Goal: Contribute content

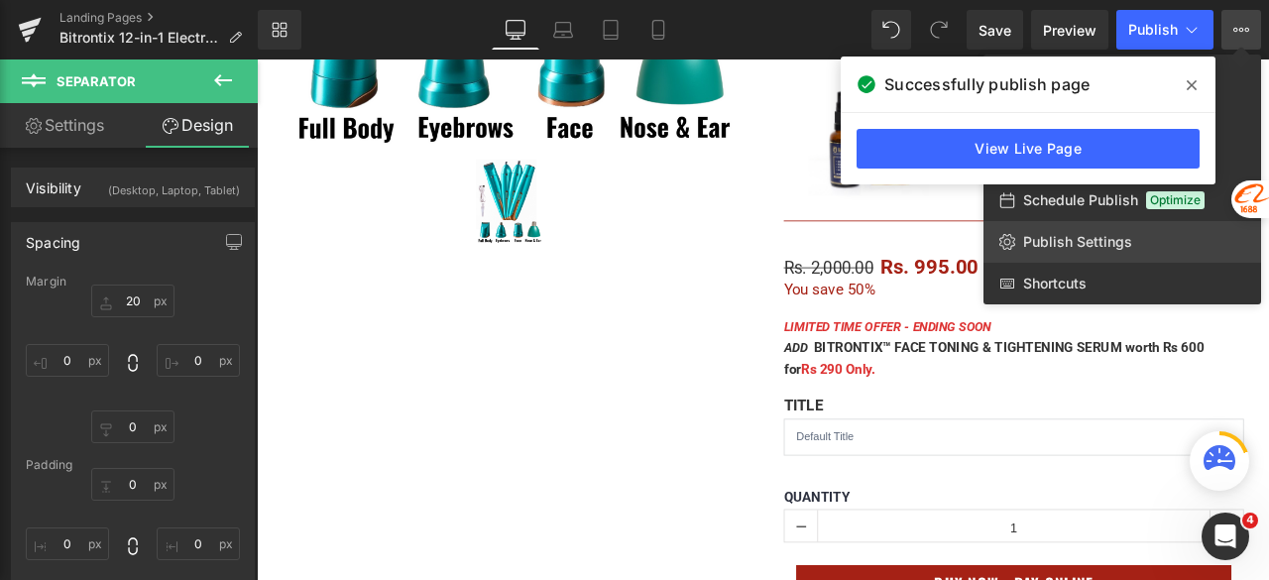
click at [1122, 239] on span "Publish Settings" at bounding box center [1077, 242] width 109 height 18
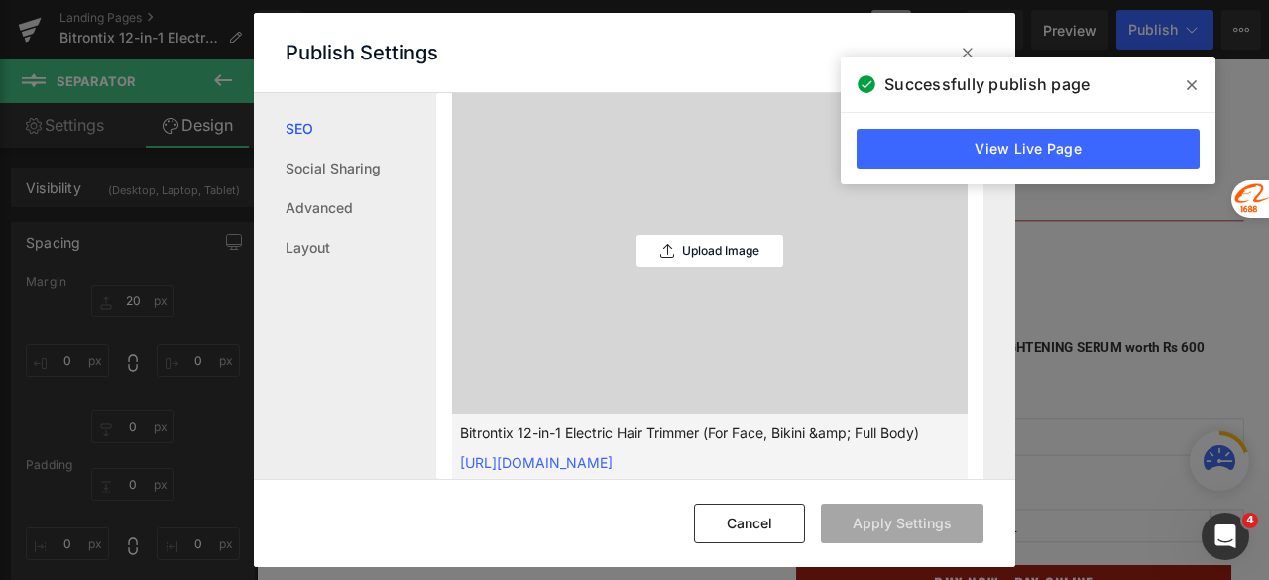
scroll to position [596, 0]
click at [700, 248] on p "Upload Image" at bounding box center [720, 248] width 77 height 14
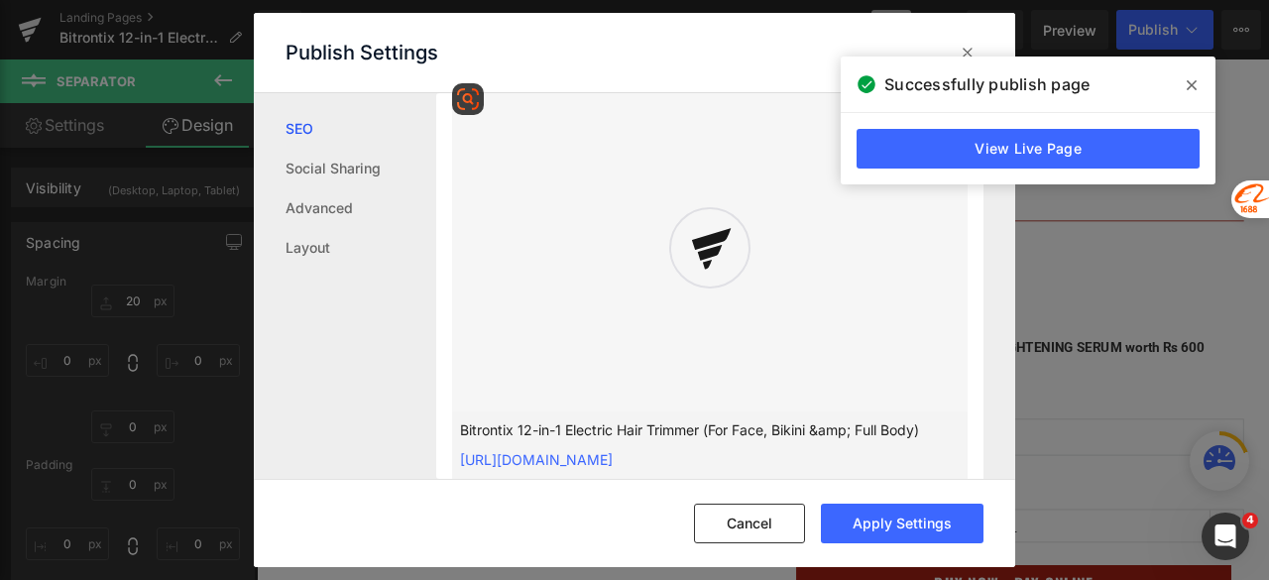
click at [902, 471] on div "Bitrontix 12-in-1 Electric Hair Trimmer (For Face, Bikini &amp; Full Body) [URL…" at bounding box center [710, 458] width 516 height 92
click at [0, 0] on div "Cancel Apply Settings" at bounding box center [0, 0] width 0 height 0
click at [1187, 80] on icon at bounding box center [1192, 85] width 10 height 16
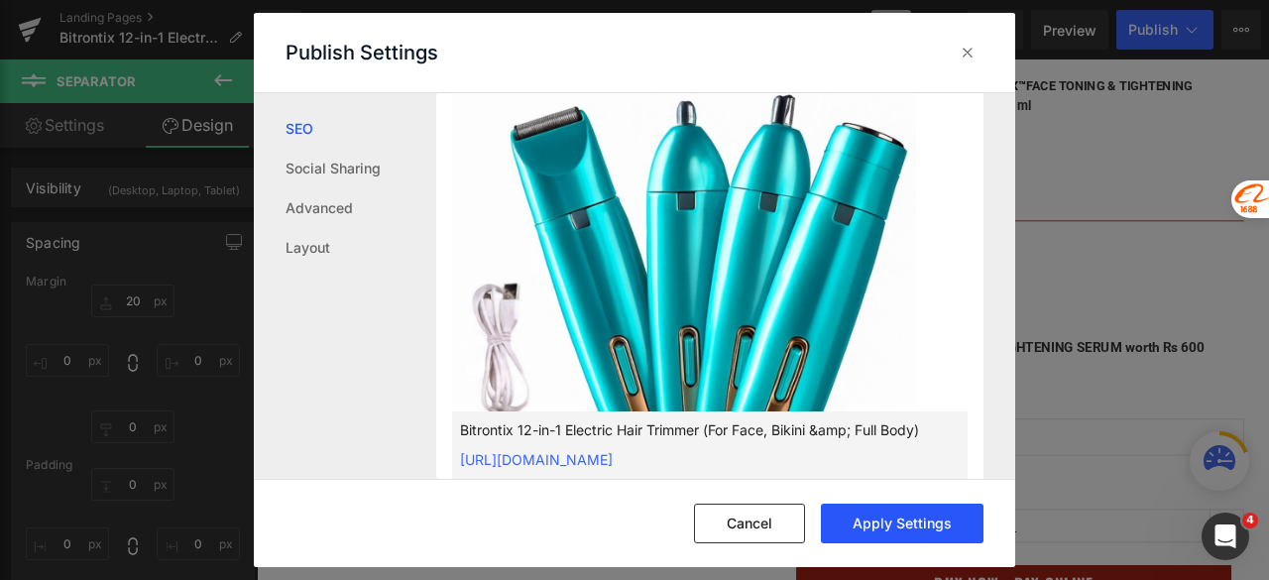
click at [906, 512] on button "Apply Settings" at bounding box center [902, 524] width 163 height 40
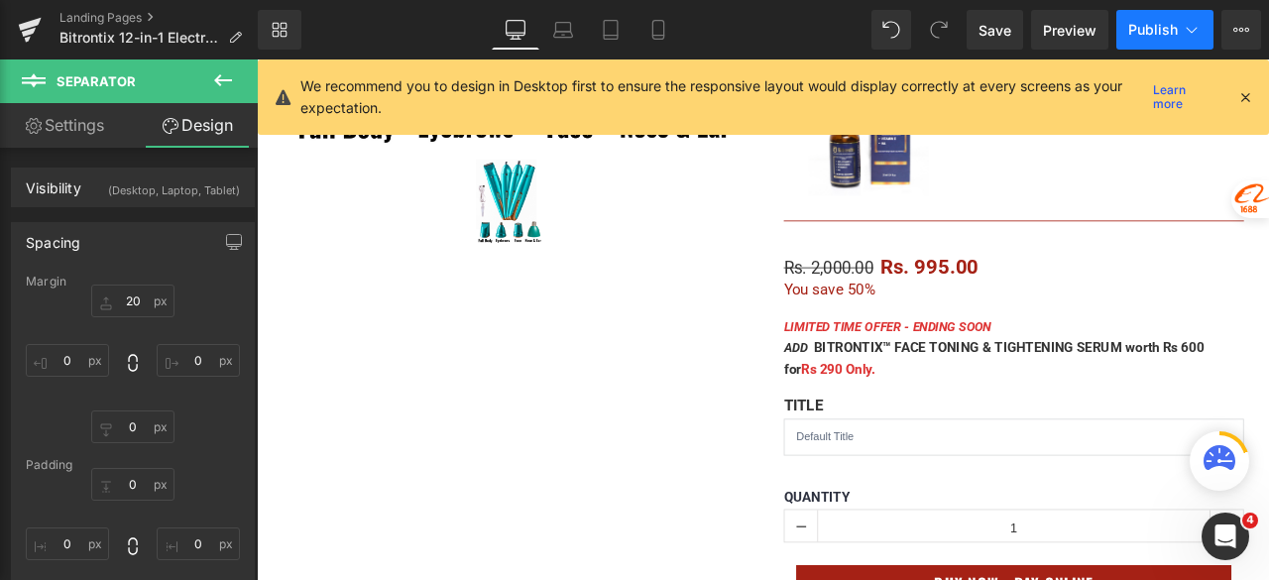
click at [1151, 28] on span "Publish" at bounding box center [1154, 30] width 50 height 16
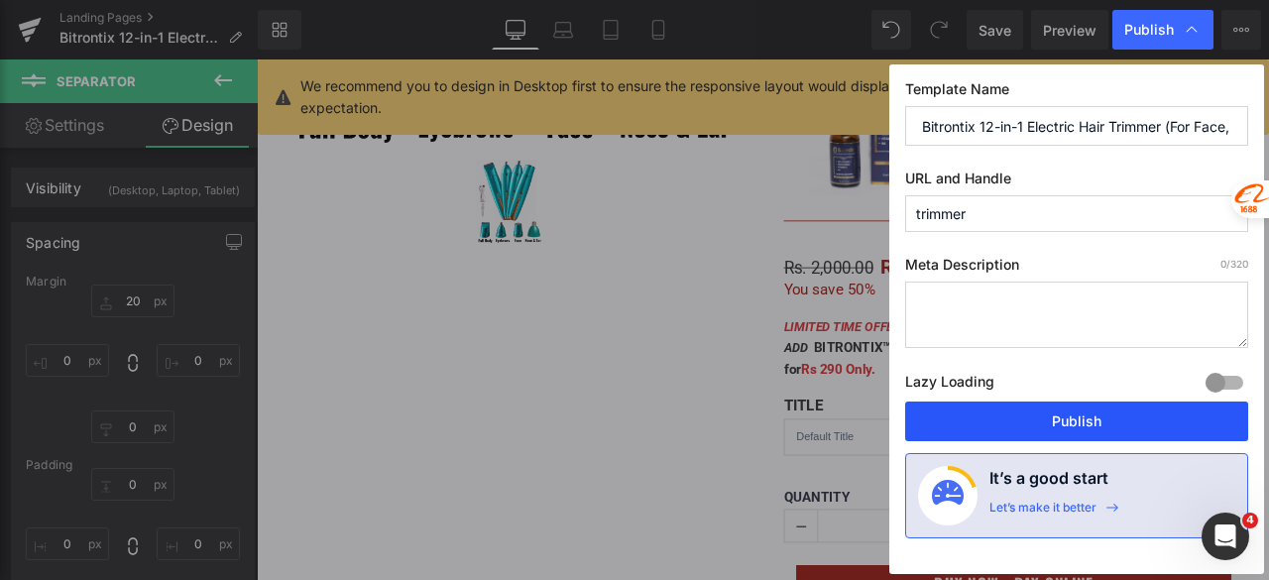
click at [1142, 421] on button "Publish" at bounding box center [1076, 422] width 343 height 40
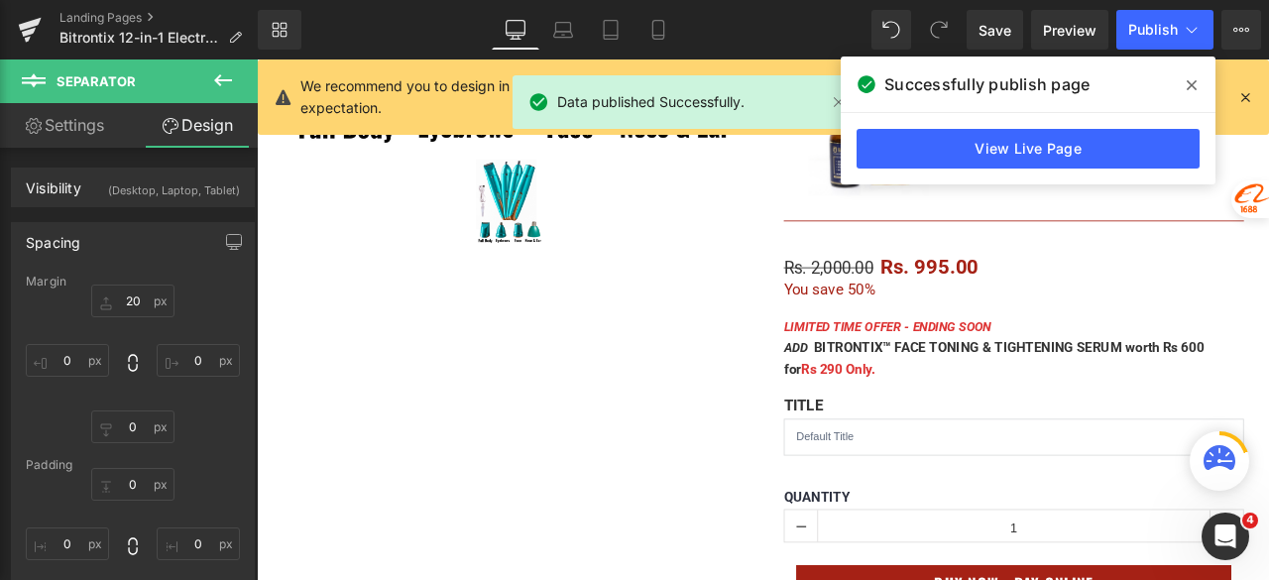
click at [717, 38] on div "Library Desktop Desktop Laptop Tablet Mobile Save Preview Publish Scheduled Vie…" at bounding box center [764, 30] width 1012 height 40
